Goal: Transaction & Acquisition: Purchase product/service

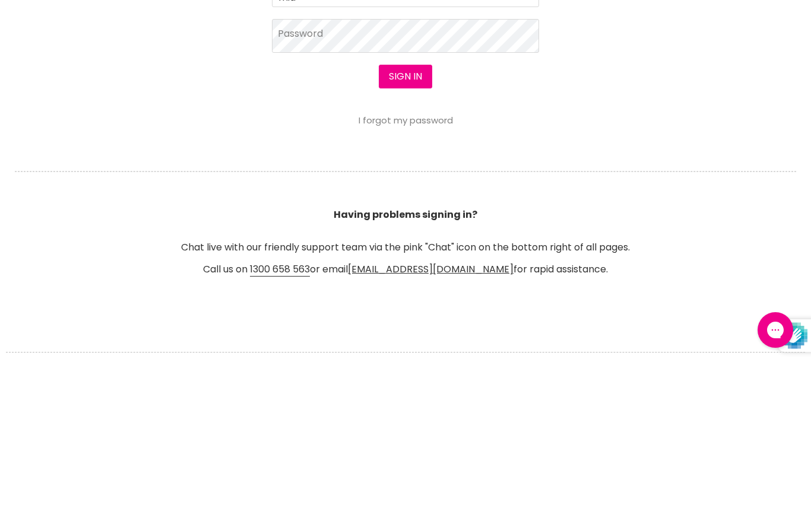
type input "midwayhairandbeauty@hotmail.com"
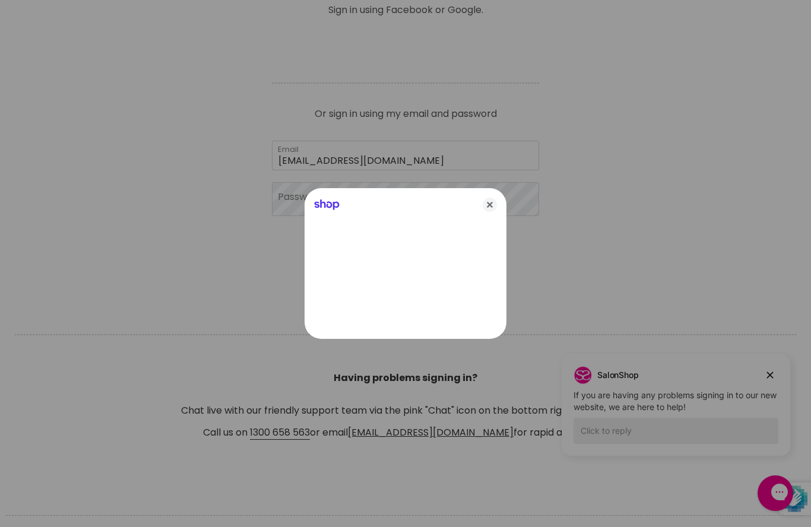
click at [298, 199] on div at bounding box center [405, 263] width 811 height 527
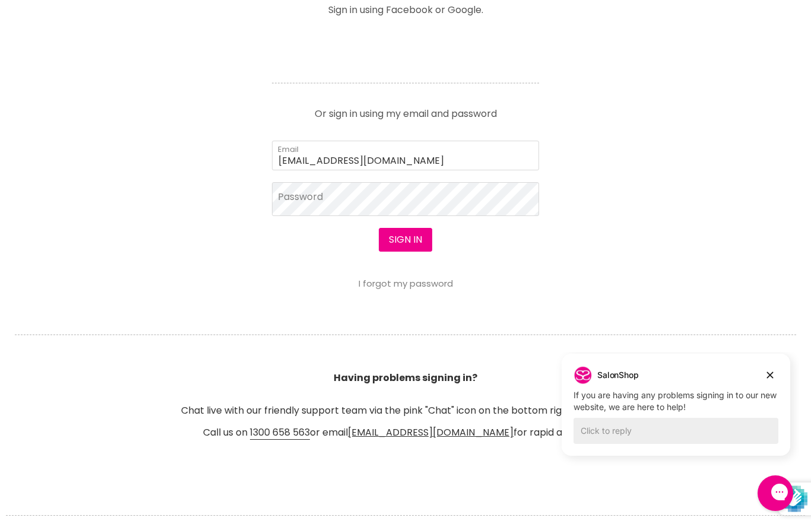
scroll to position [532, 0]
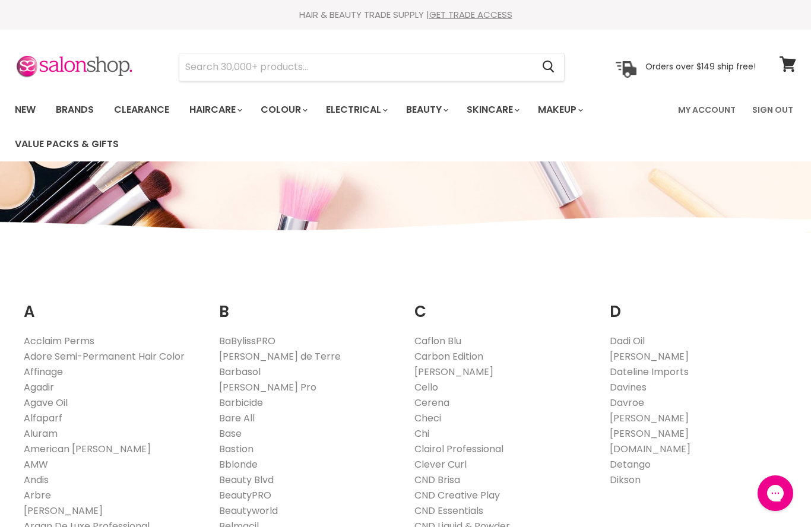
click at [479, 448] on link "Clairol Professional" at bounding box center [458, 449] width 89 height 14
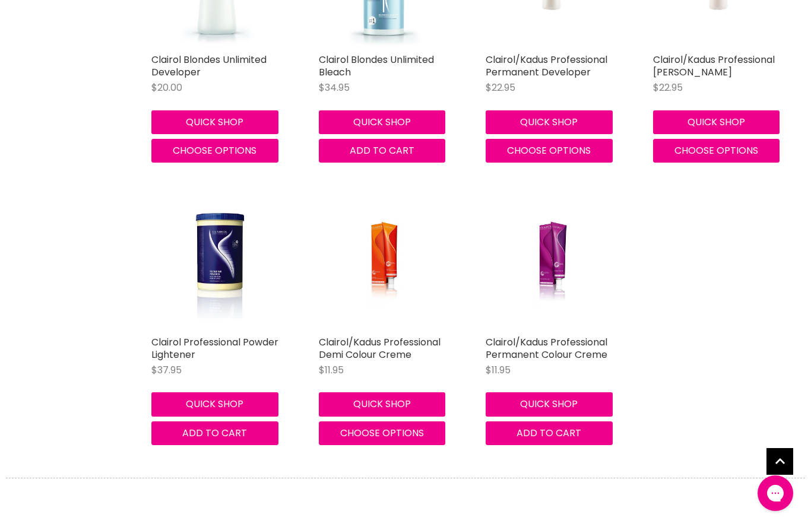
scroll to position [528, 0]
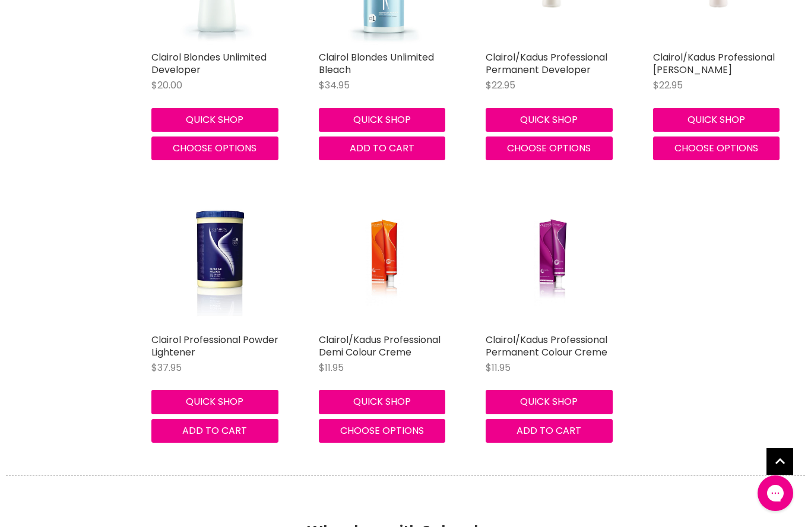
click at [543, 339] on link "Clairol/Kadus Professional Permanent Colour Creme" at bounding box center [546, 346] width 122 height 26
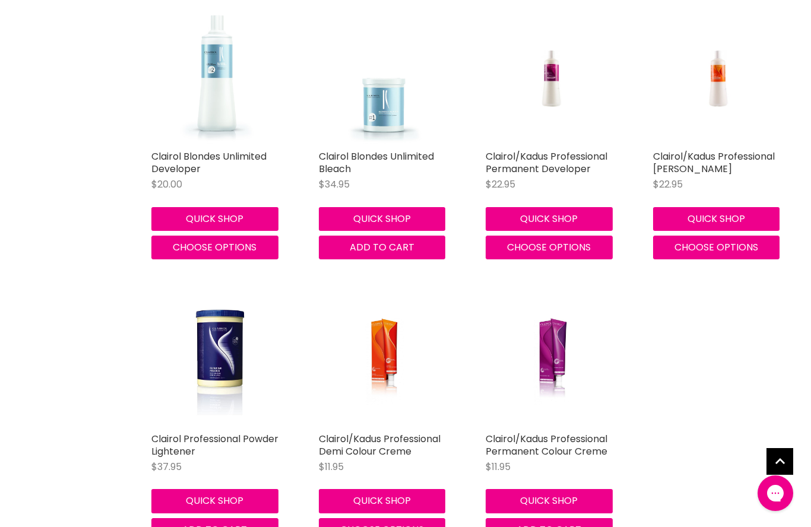
scroll to position [427, 0]
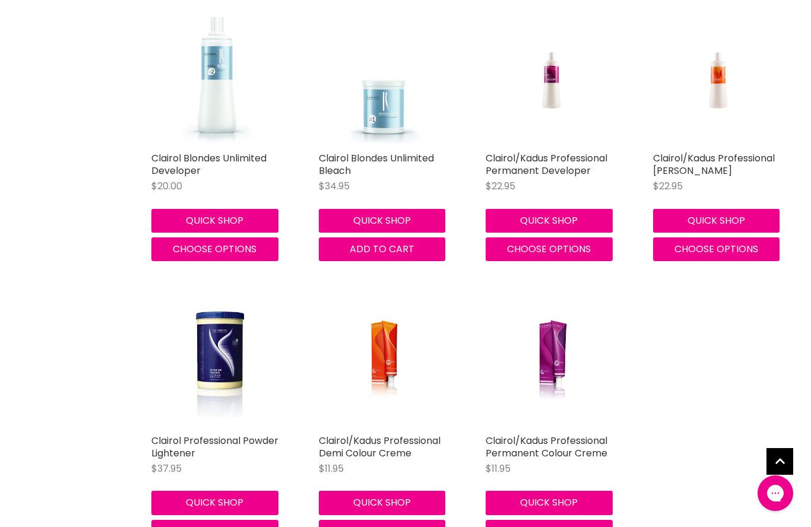
click at [523, 166] on link "Clairol/Kadus Professional Permanent Developer" at bounding box center [546, 164] width 122 height 26
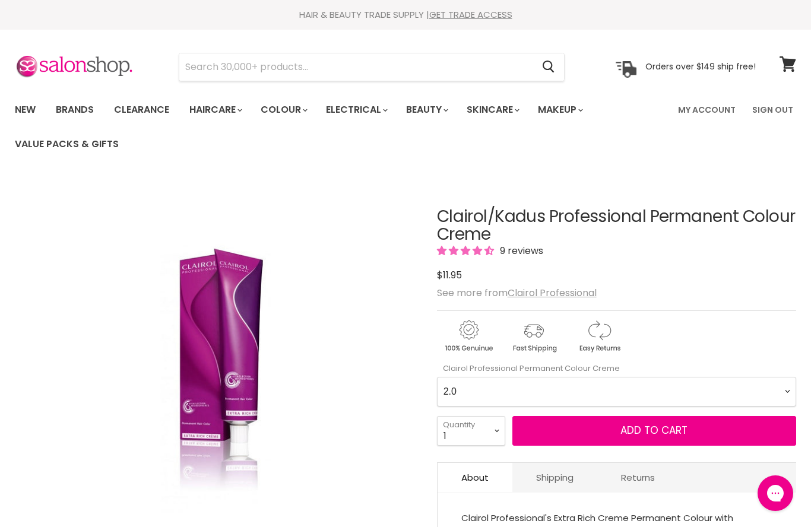
click at [373, 399] on div "Click or scroll to zoom Tap or pinch to zoom" at bounding box center [216, 379] width 402 height 402
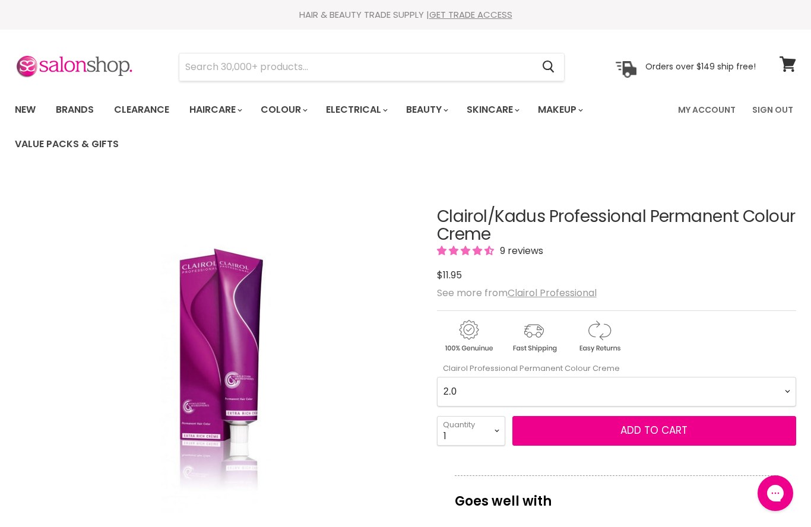
click at [782, 389] on Creme-0-0 "2.0 2.8 3.0 3.6 4.0 4.07 4.65 4.71 4.75 4.77 5.0 5.07 5.1 5.46 5.5 5.6 5.7 5.71…" at bounding box center [616, 392] width 359 height 30
select Creme-0-0 "8.38"
click at [494, 425] on select "1 2 3 4 5 6 7 8 9 10+" at bounding box center [471, 431] width 68 height 30
select select "4"
type input "4"
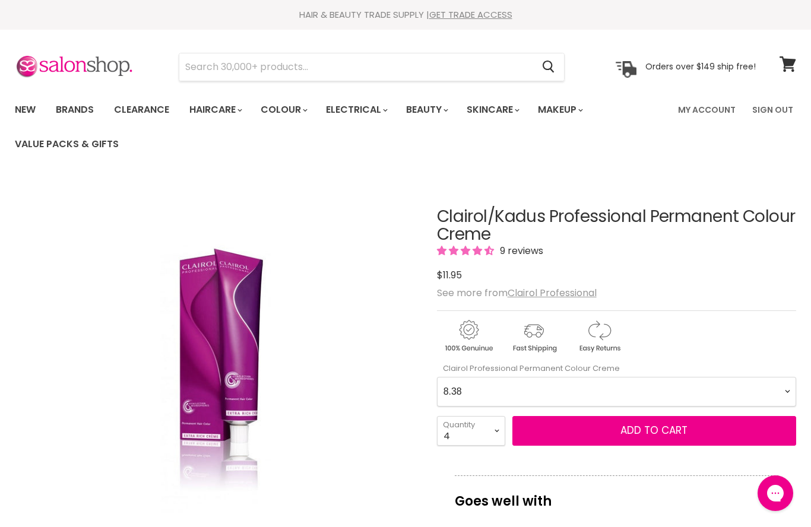
click at [623, 427] on span "Add to cart" at bounding box center [653, 430] width 67 height 14
click at [622, 434] on span "Add to cart" at bounding box center [653, 430] width 67 height 14
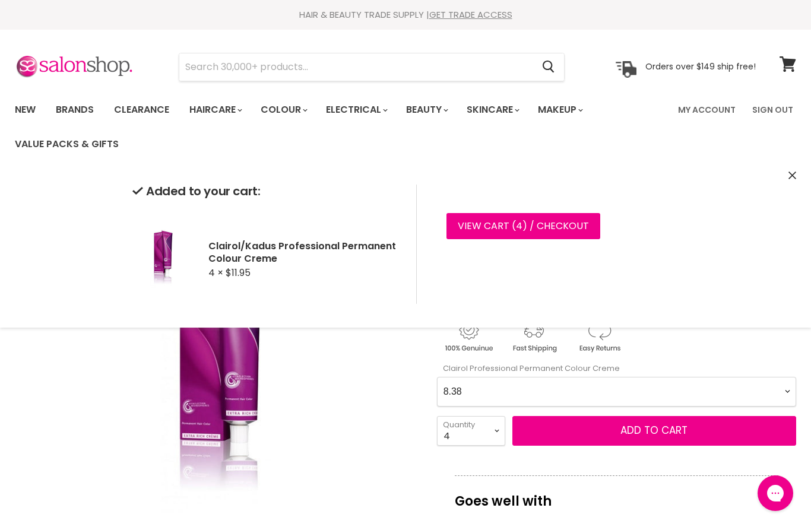
click at [777, 384] on Creme-0-0 "2.0 2.8 3.0 3.6 4.0 4.07 4.65 4.71 4.75 4.77 5.0 5.07 5.1 5.46 5.5 5.6 5.7 5.71…" at bounding box center [616, 392] width 359 height 30
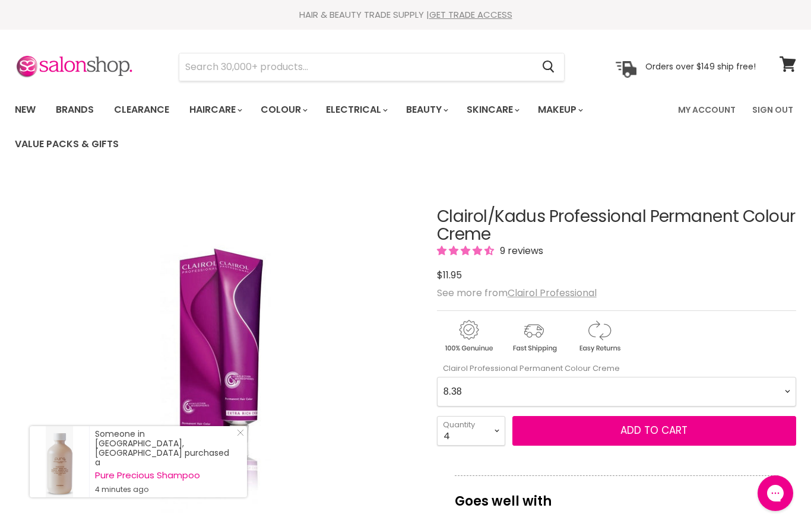
scroll to position [177, 0]
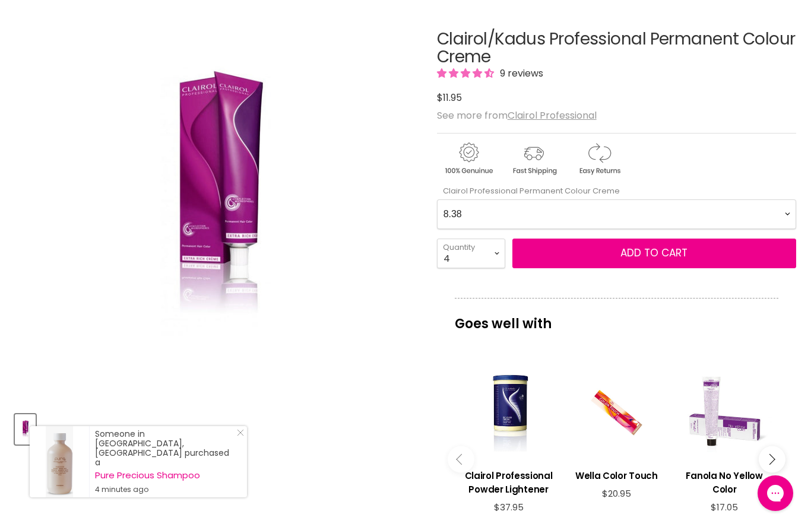
click at [786, 385] on div "Goes well with imageUrl Clairol Professional Powder Lightener $37.95 imageUrl W…" at bounding box center [616, 433] width 359 height 271
click at [782, 209] on Creme-0-0 "2.0 2.8 3.0 3.6 4.0 4.07 4.65 4.71 4.75 4.77 5.0 5.07 5.1 5.46 5.5 5.6 5.7 5.71…" at bounding box center [616, 214] width 359 height 30
select Creme-0-0 "8.41"
click at [600, 252] on button "Add to cart" at bounding box center [654, 254] width 284 height 30
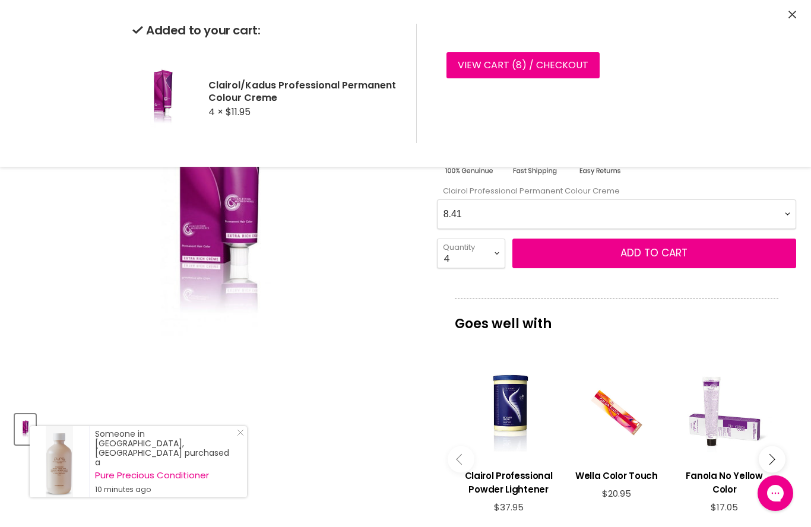
click at [357, 196] on div "Click or scroll to zoom Tap or pinch to zoom" at bounding box center [216, 202] width 402 height 402
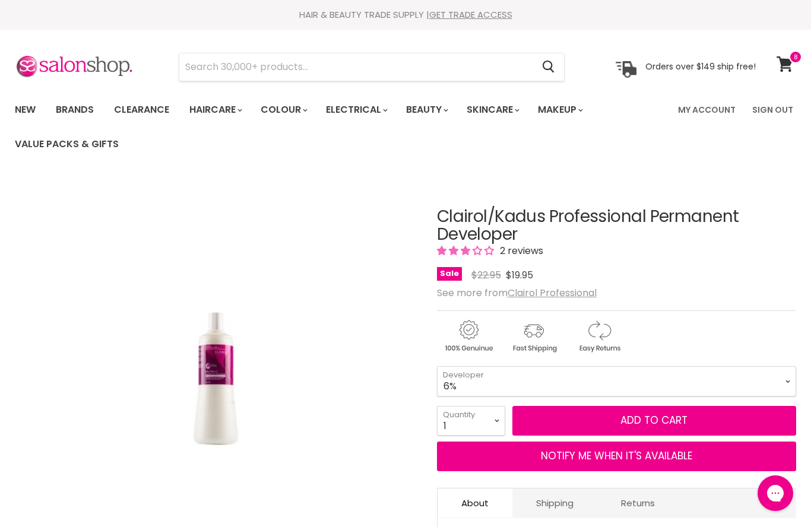
click at [494, 419] on select "1 2 3 4 5 6 7 8 9 10+" at bounding box center [471, 421] width 68 height 30
click at [787, 380] on select "6% 9% 12%" at bounding box center [616, 381] width 359 height 30
select select "9%"
click at [195, 65] on input "Search" at bounding box center [355, 66] width 353 height 27
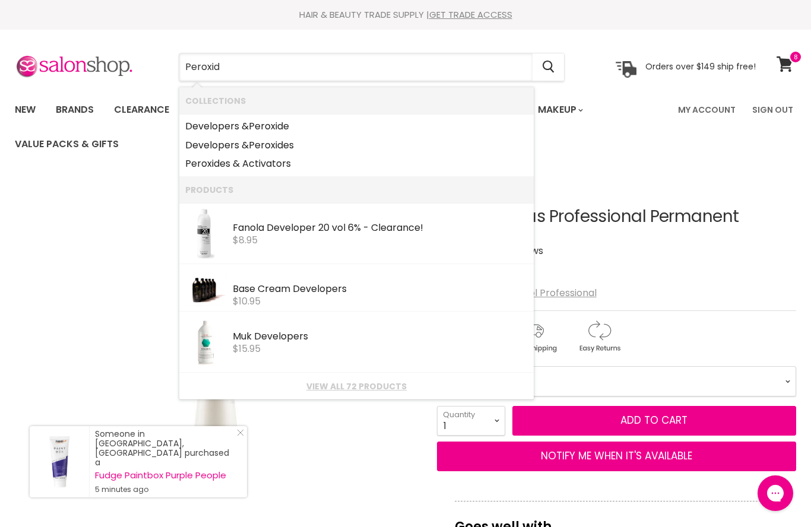
type input "Peroxide"
click at [205, 122] on link "Developers & Peroxide" at bounding box center [356, 126] width 342 height 19
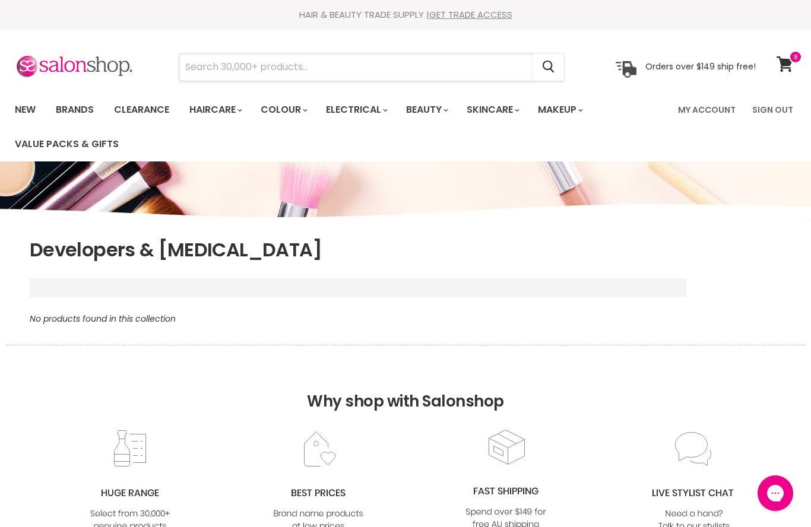
click at [213, 61] on input "Search" at bounding box center [355, 66] width 353 height 27
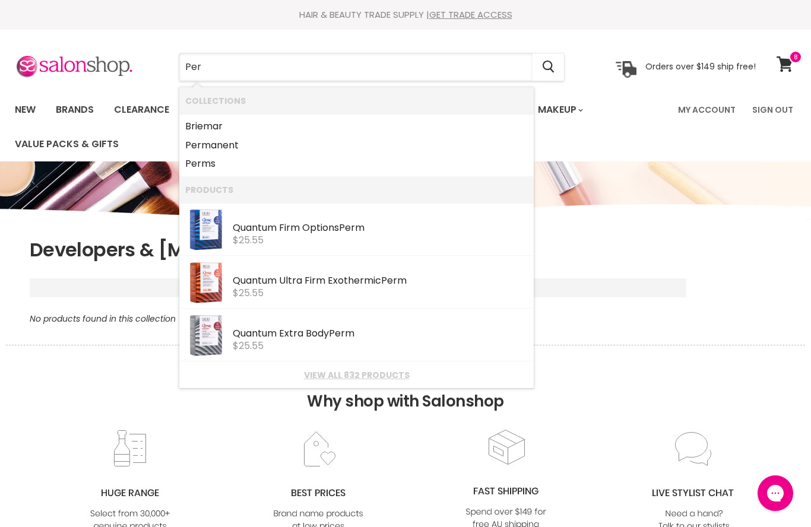
type input "Pero"
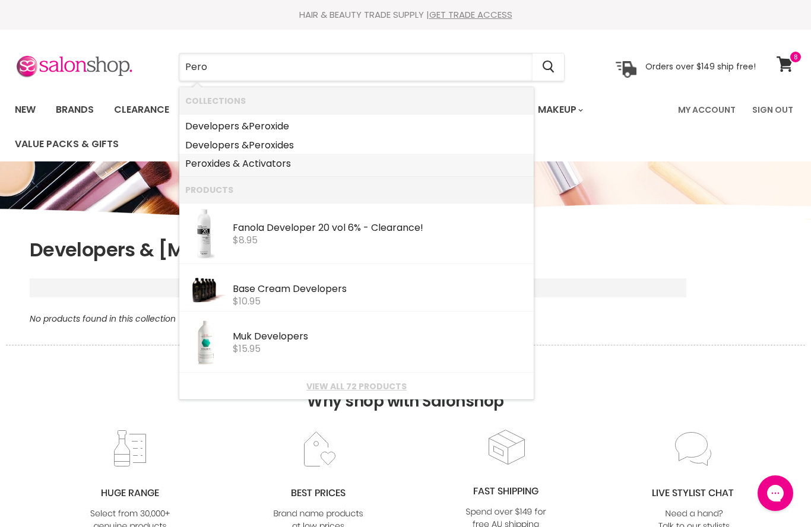
click at [217, 167] on link "Pero xides & Activators" at bounding box center [356, 163] width 342 height 19
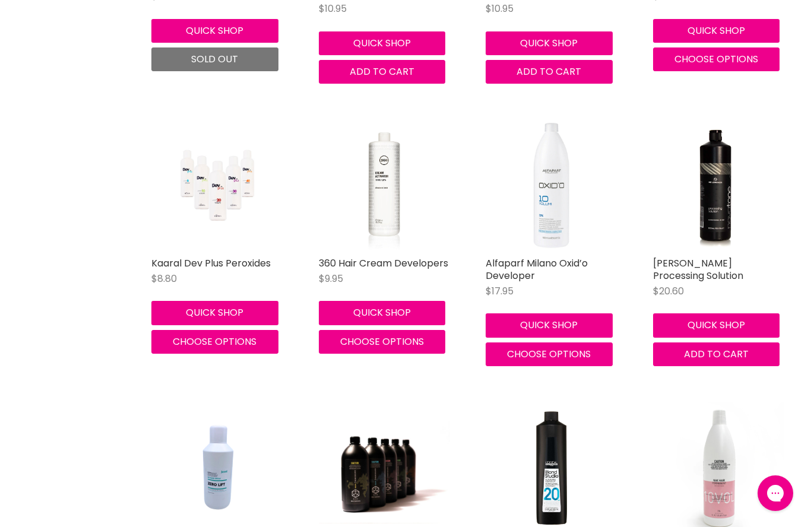
scroll to position [479, 0]
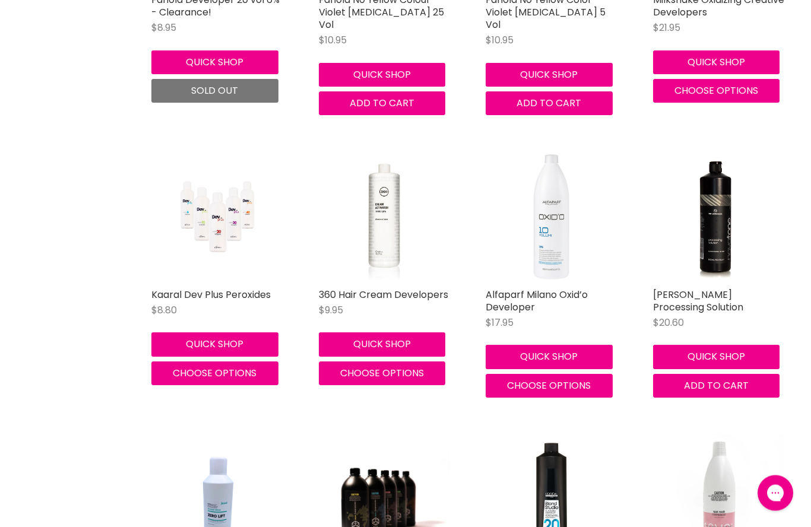
click at [374, 333] on button "Quick shop" at bounding box center [382, 345] width 127 height 24
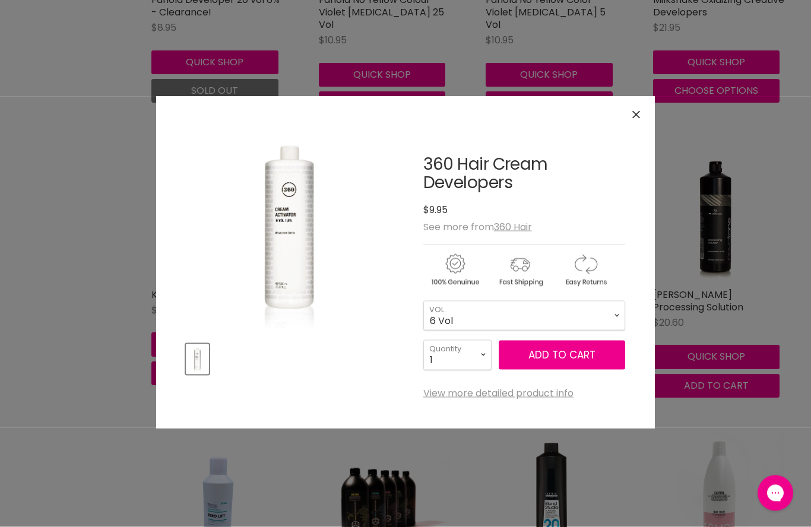
scroll to position [480, 0]
click at [614, 313] on select "6 Vol 10 Vol 20 Vol 30 Vol 40 Vol" at bounding box center [524, 316] width 202 height 30
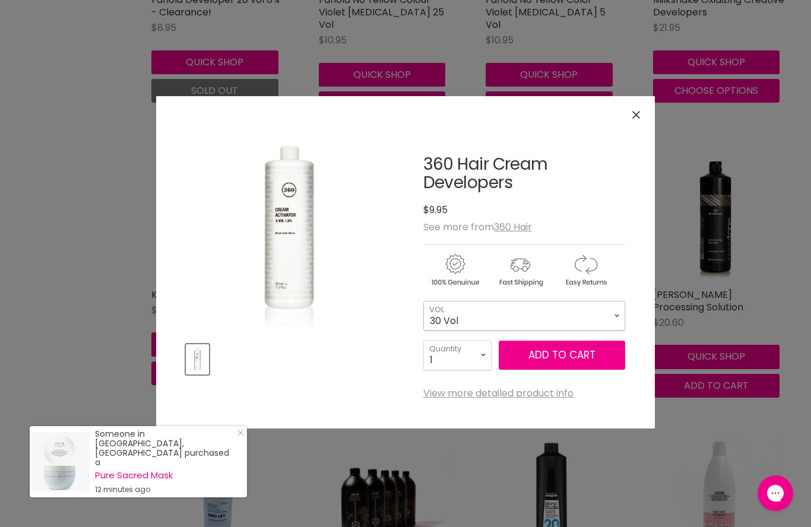
select select "30 Vol"
click at [481, 354] on select "1 2 3 4 5 6 7 8 9 10+" at bounding box center [457, 355] width 68 height 30
select select "2"
type input "2"
click at [557, 354] on button "Add to cart" at bounding box center [561, 356] width 126 height 30
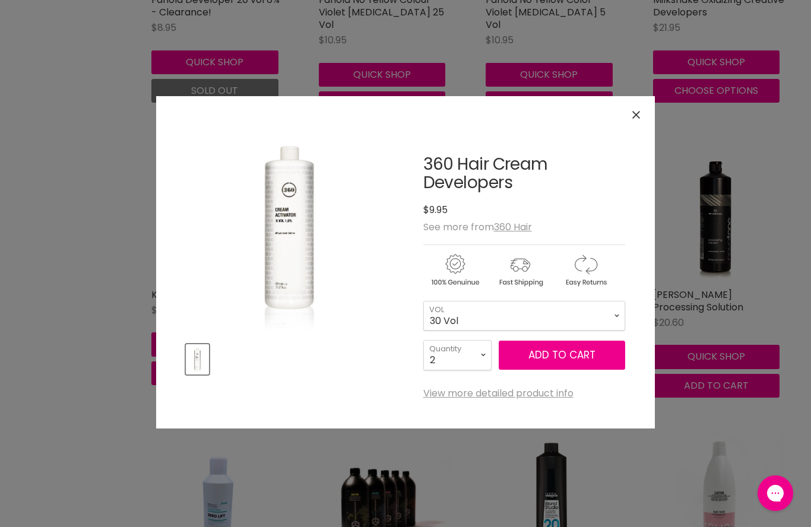
click at [563, 374] on button "Choose options" at bounding box center [548, 386] width 127 height 24
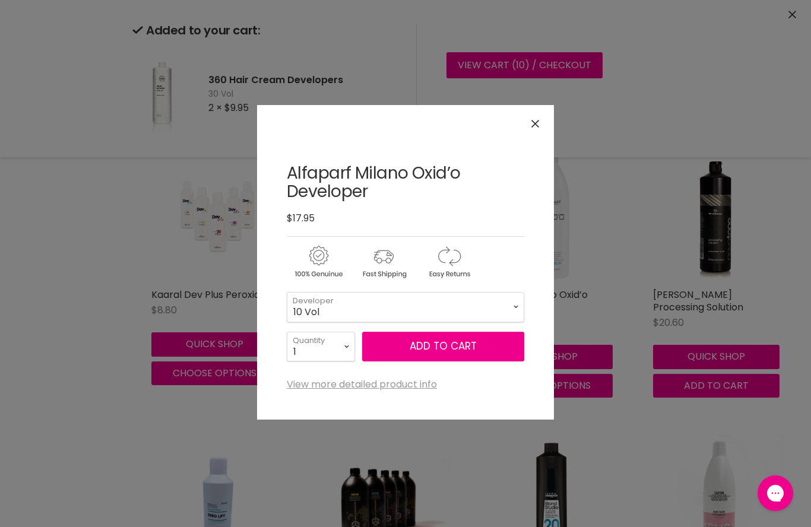
click at [538, 114] on button "Close" at bounding box center [535, 124] width 26 height 26
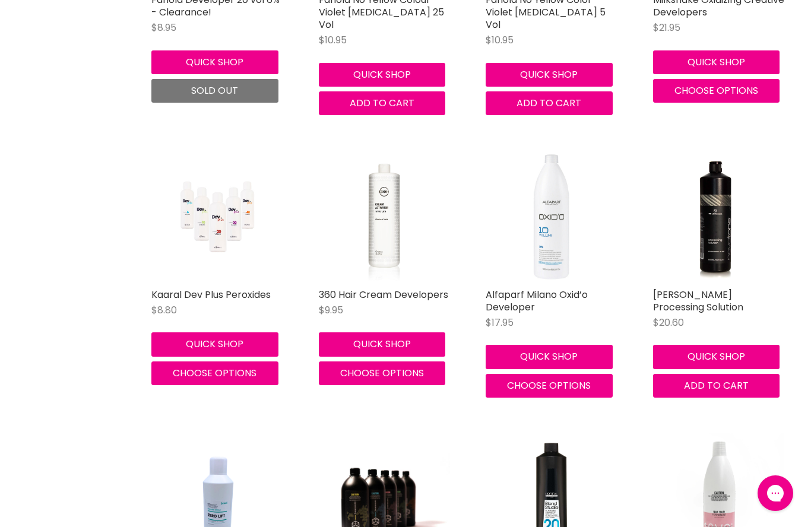
click at [394, 288] on link "360 Hair Cream Developers" at bounding box center [383, 295] width 129 height 14
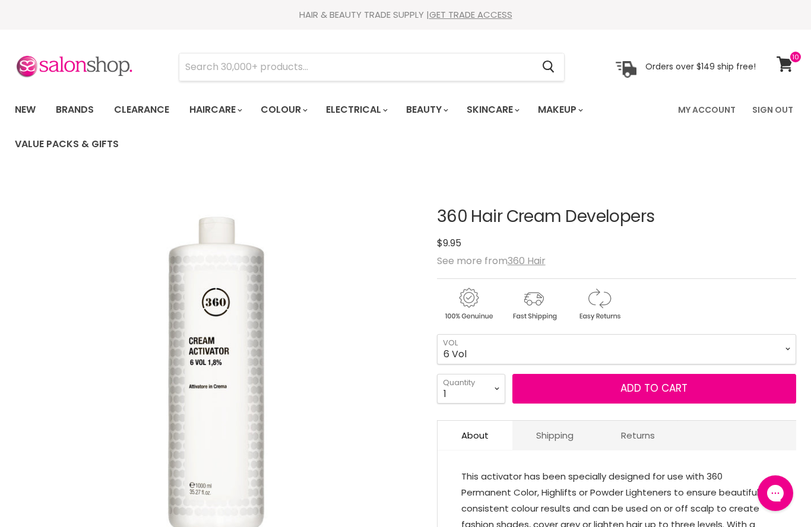
click at [786, 344] on select "6 Vol 10 Vol 20 Vol 30 Vol 40 Vol" at bounding box center [616, 349] width 359 height 30
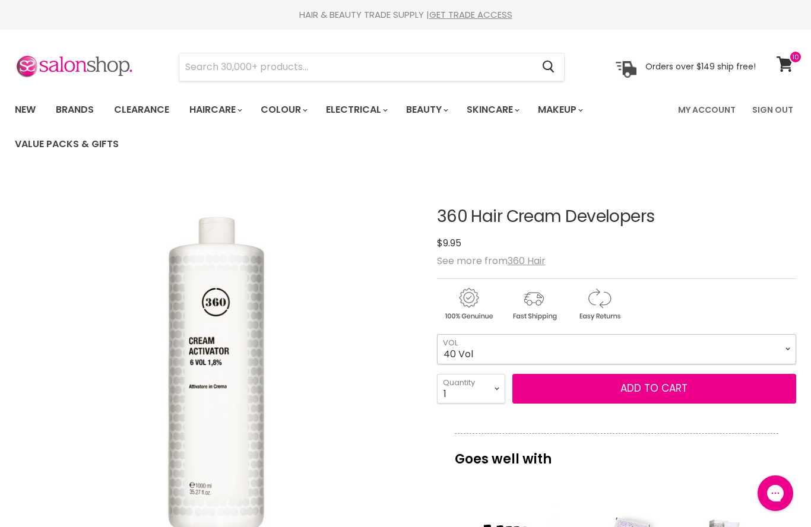
select select "40 Vol"
click at [499, 390] on select "1 2 3 4 5 6 7 8 9 10+" at bounding box center [471, 389] width 68 height 30
select select "2"
type input "2"
click at [570, 387] on button "Add to cart" at bounding box center [654, 389] width 284 height 30
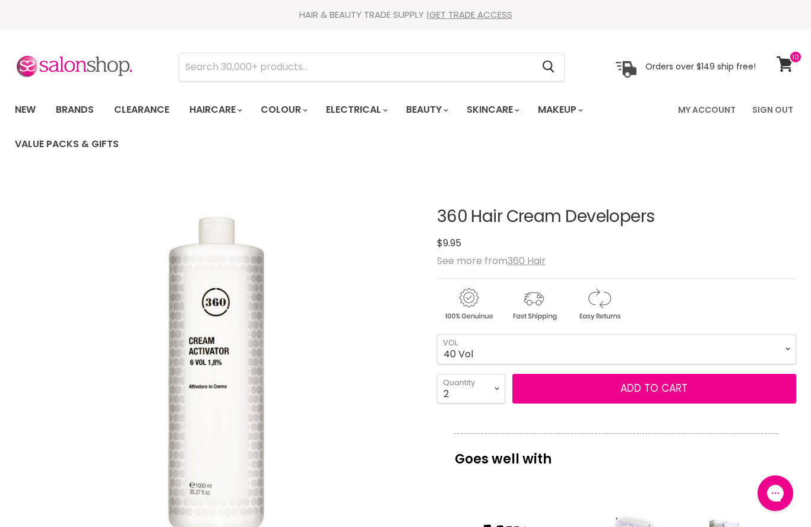
click at [615, 390] on button "Add to cart" at bounding box center [654, 389] width 284 height 30
click at [783, 55] on link "View cart" at bounding box center [785, 63] width 31 height 27
